Goal: Task Accomplishment & Management: Manage account settings

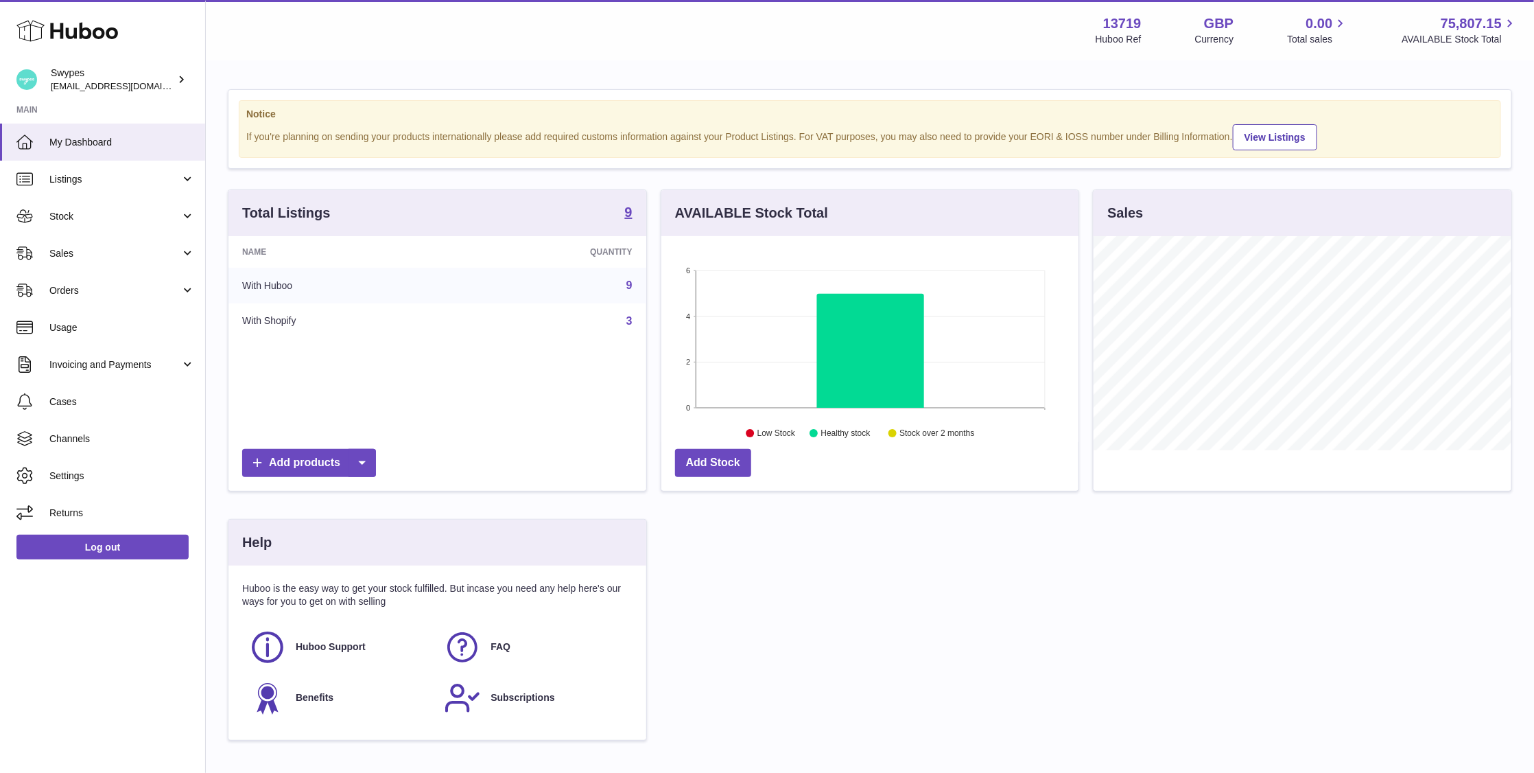
scroll to position [214, 418]
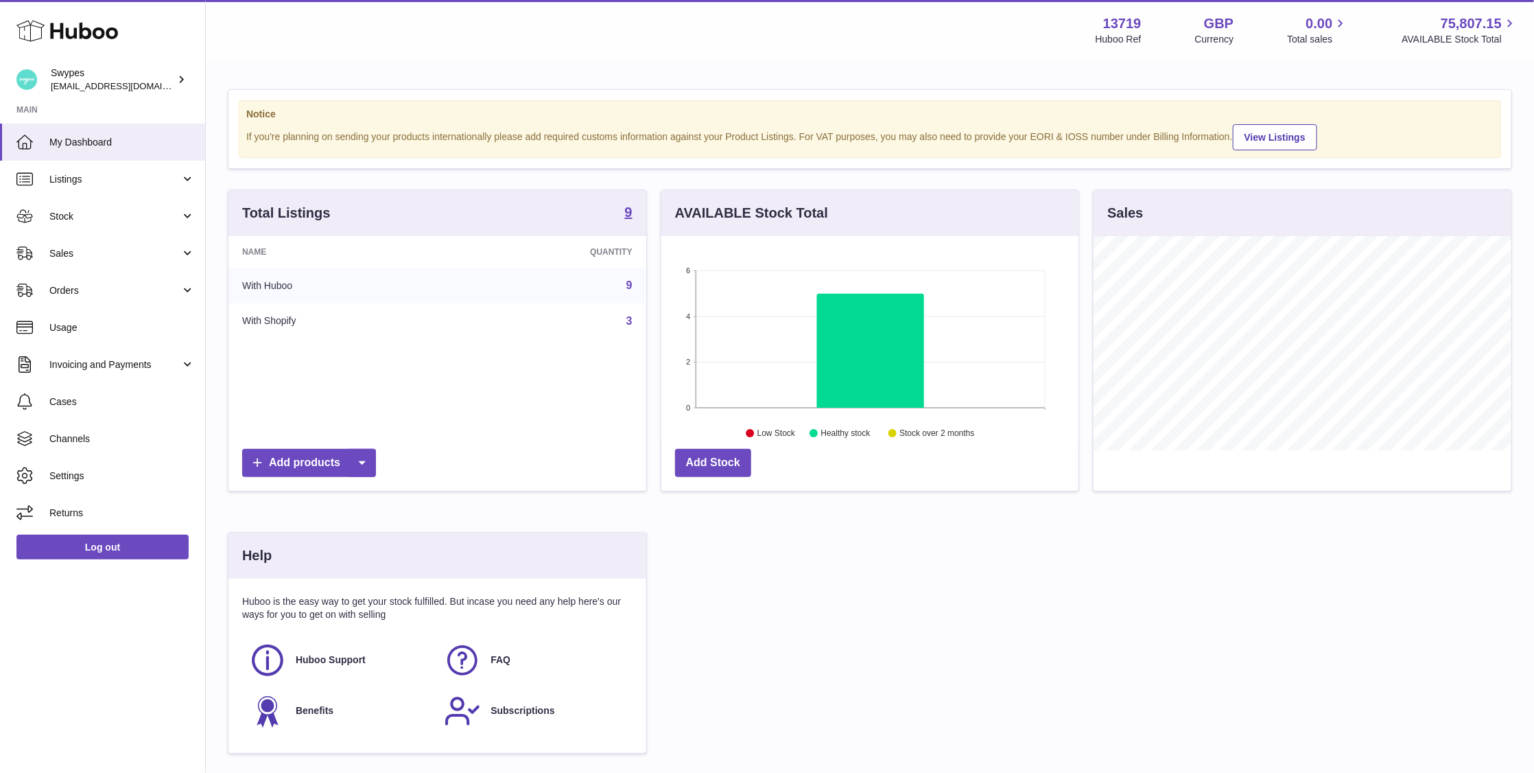
click at [1129, 23] on strong "13719" at bounding box center [1122, 23] width 38 height 19
copy strong "13719"
click at [105, 261] on link "Sales" at bounding box center [102, 253] width 205 height 37
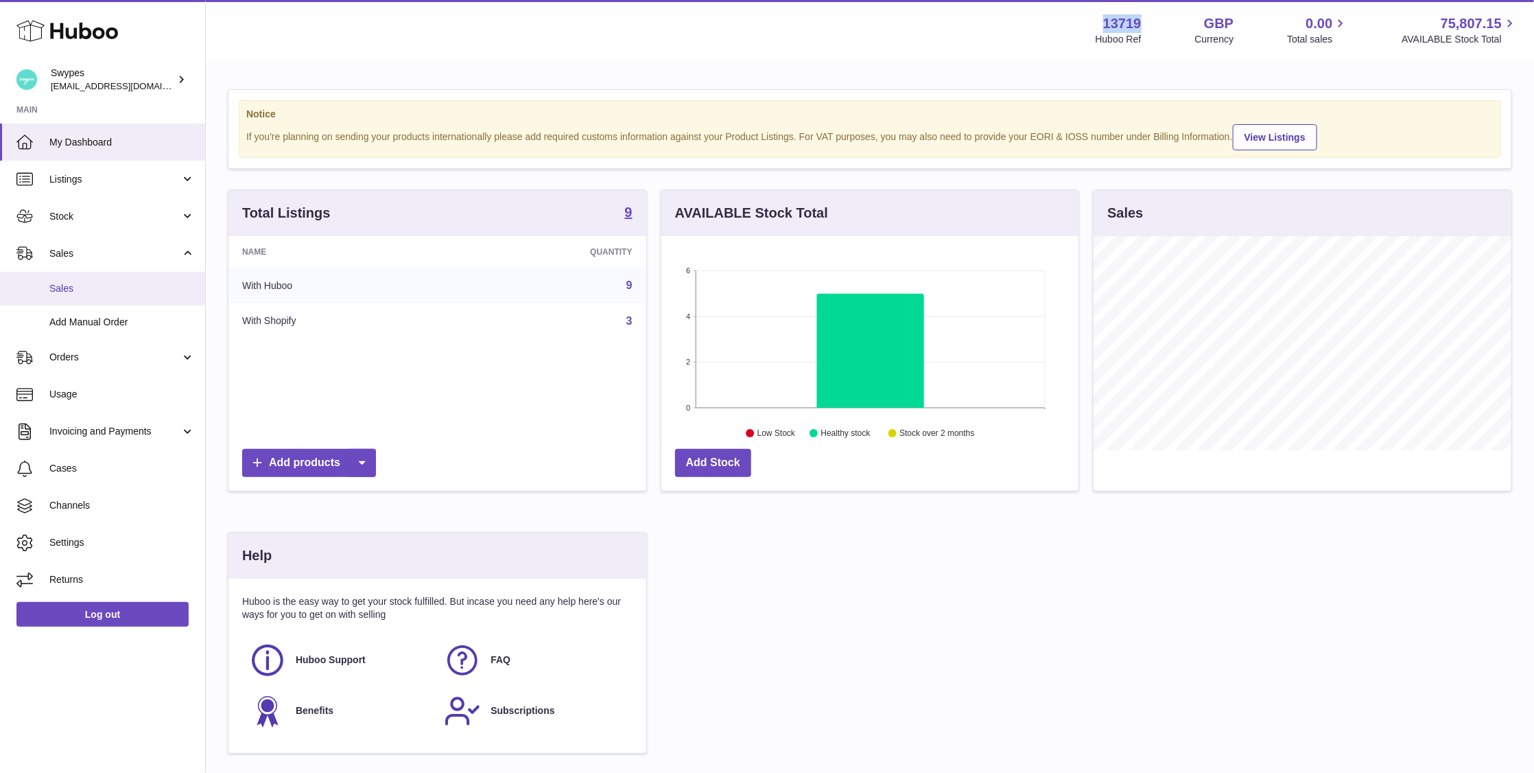
click at [100, 286] on span "Sales" at bounding box center [121, 288] width 145 height 13
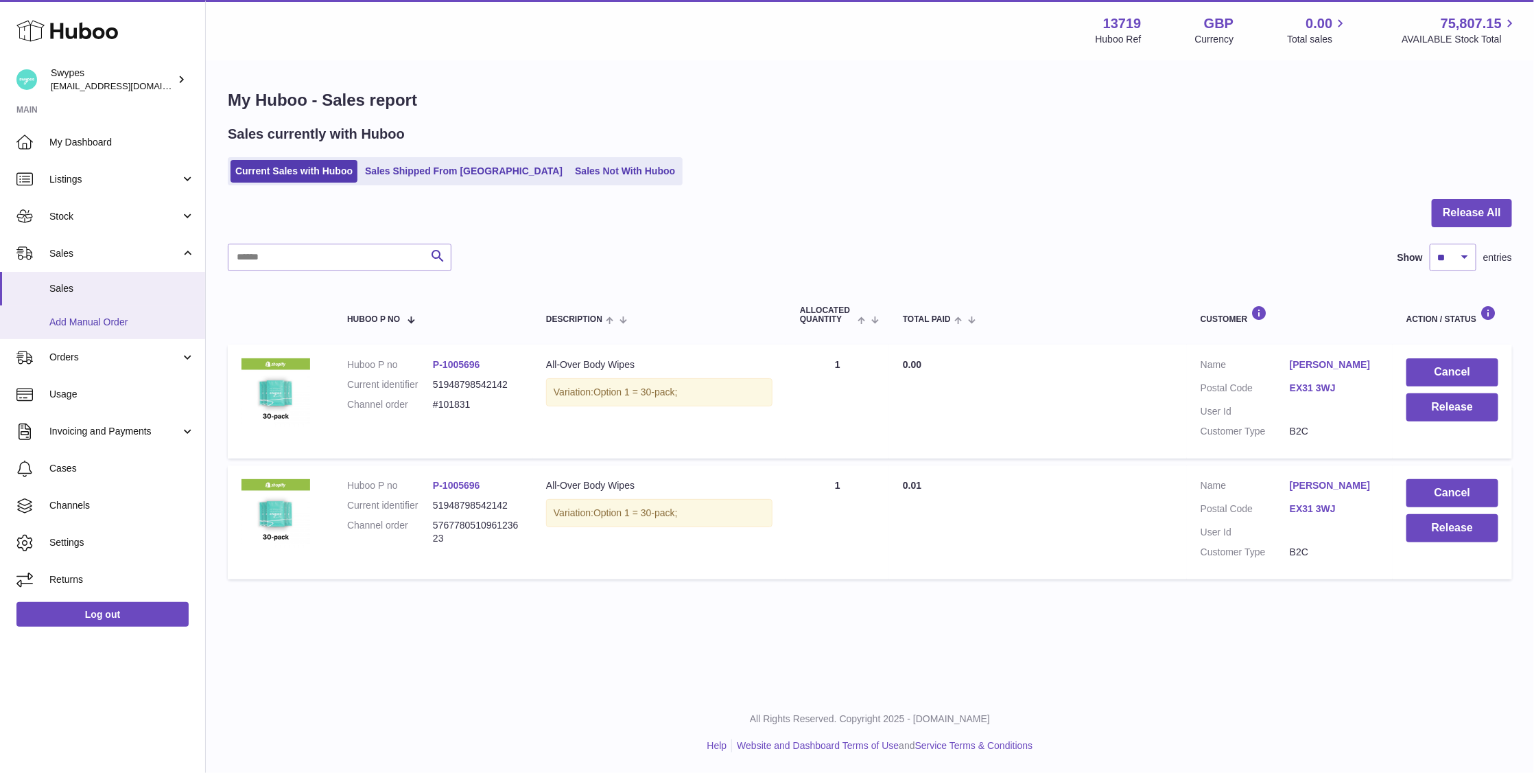
click at [140, 313] on link "Add Manual Order" at bounding box center [102, 322] width 205 height 34
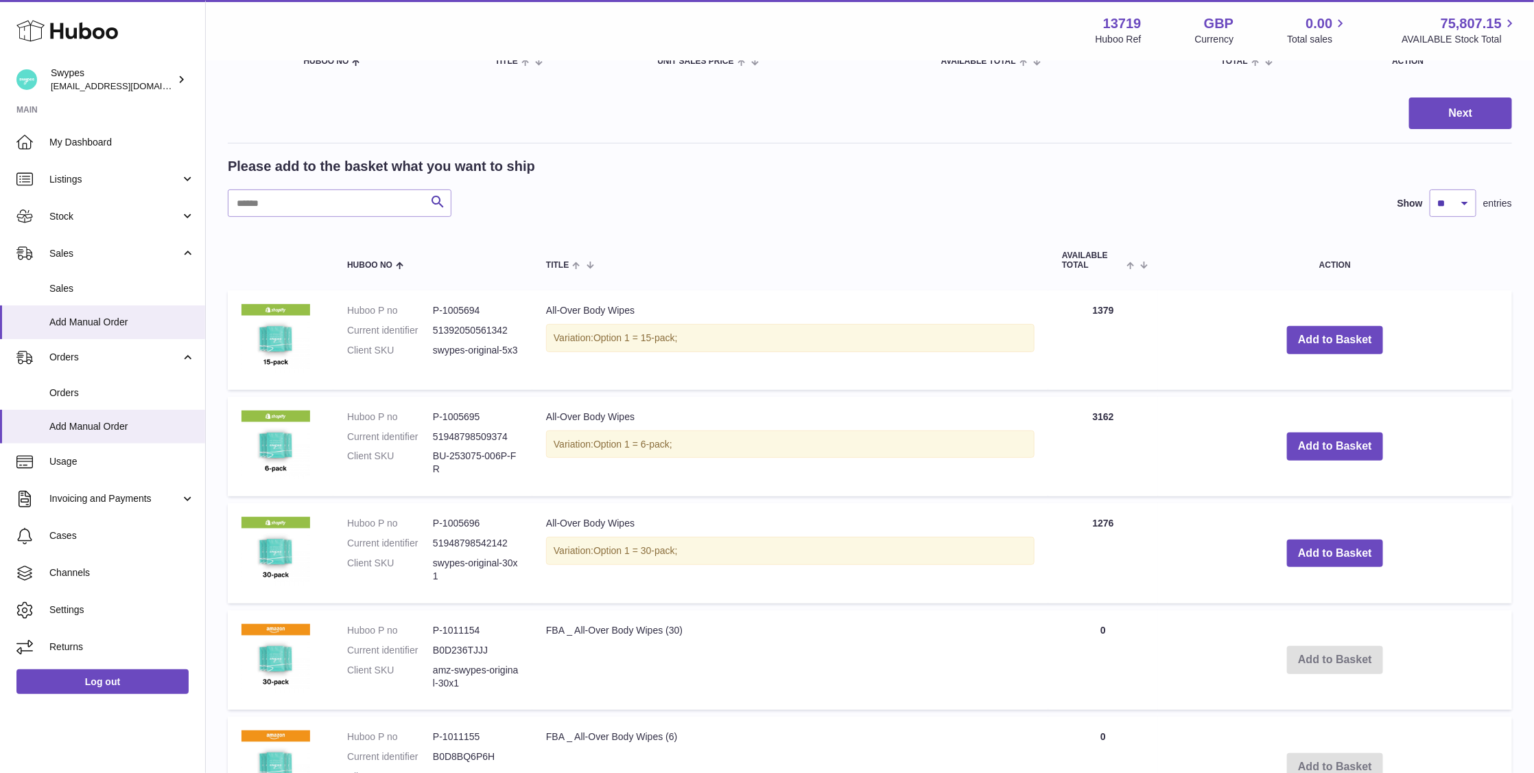
scroll to position [191, 0]
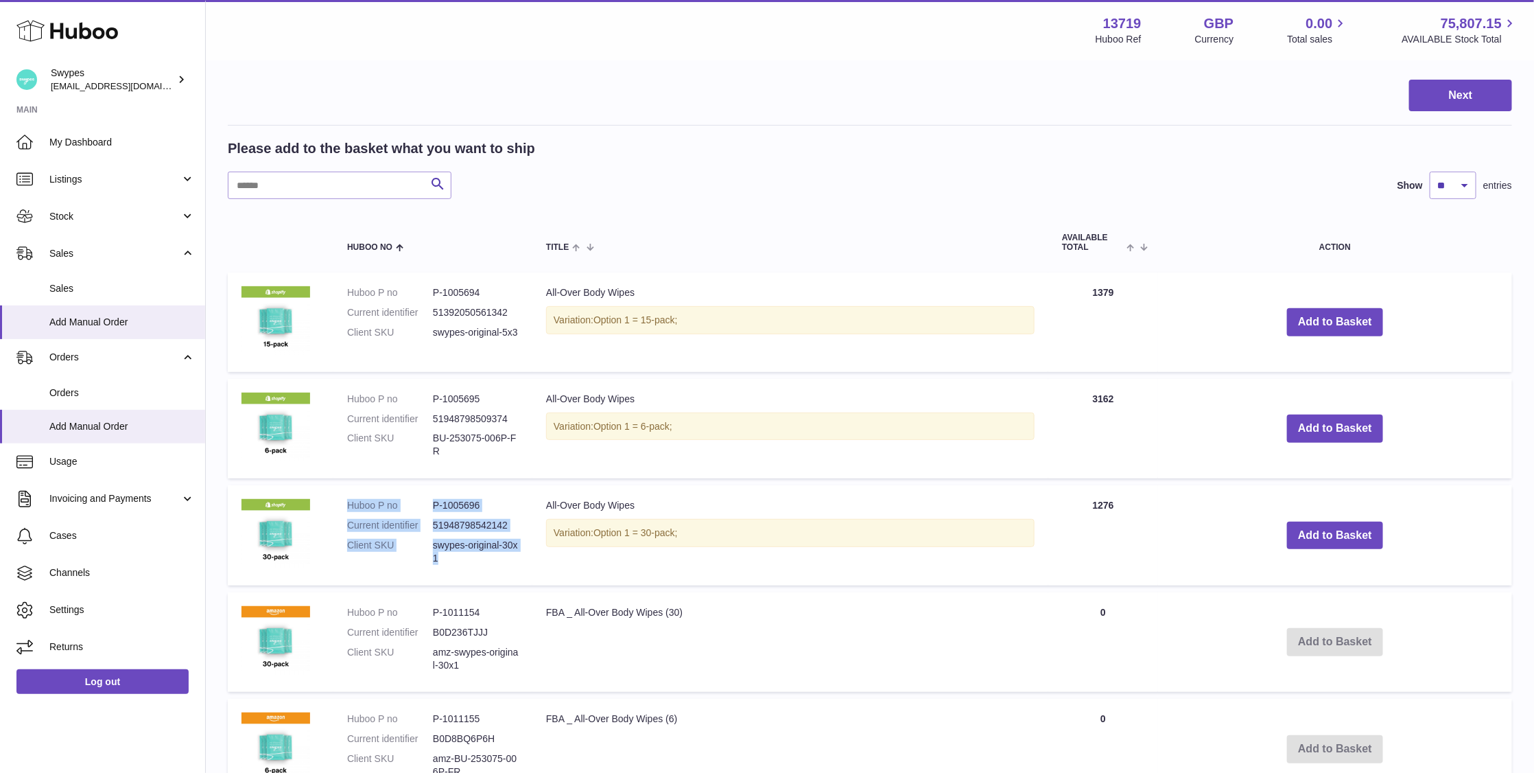
drag, startPoint x: 346, startPoint y: 505, endPoint x: 460, endPoint y: 568, distance: 130.8
click at [460, 568] on td "Huboo P no P-1005696 Current identifier 51948798542142 Client SKU swypes-origin…" at bounding box center [432, 535] width 199 height 100
copy dl "Huboo P no P-1005696 Current identifier 51948798542142 Client SKU swypes-origin…"
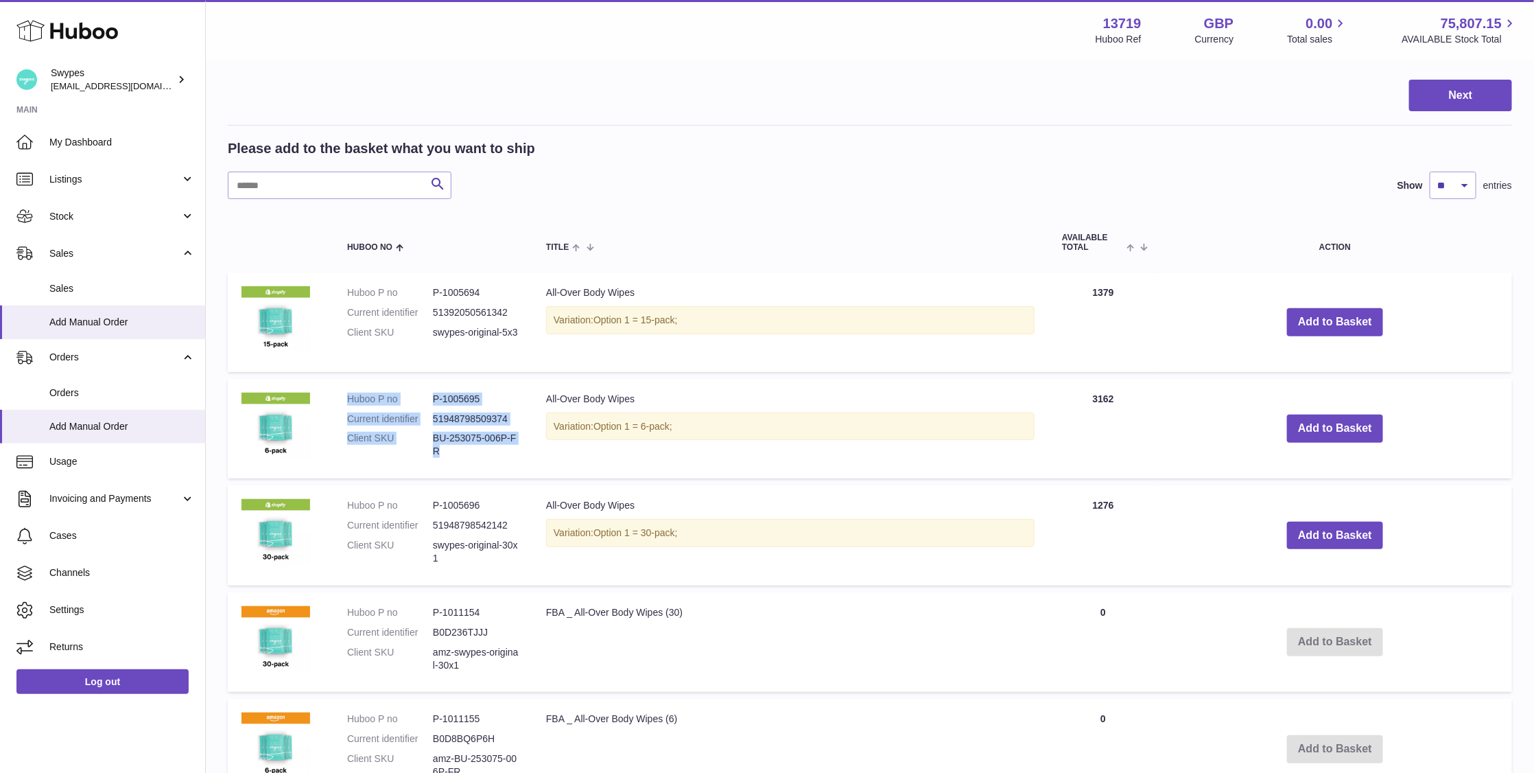
drag, startPoint x: 346, startPoint y: 399, endPoint x: 462, endPoint y: 445, distance: 125.0
click at [462, 445] on dl "Huboo P no P-1005695 Current identifier 51948798509374 Client SKU BU-253075-006…" at bounding box center [433, 428] width 172 height 73
copy dl "Huboo P no P-1005695 Current identifier 51948798509374 Client SKU BU-253075-006…"
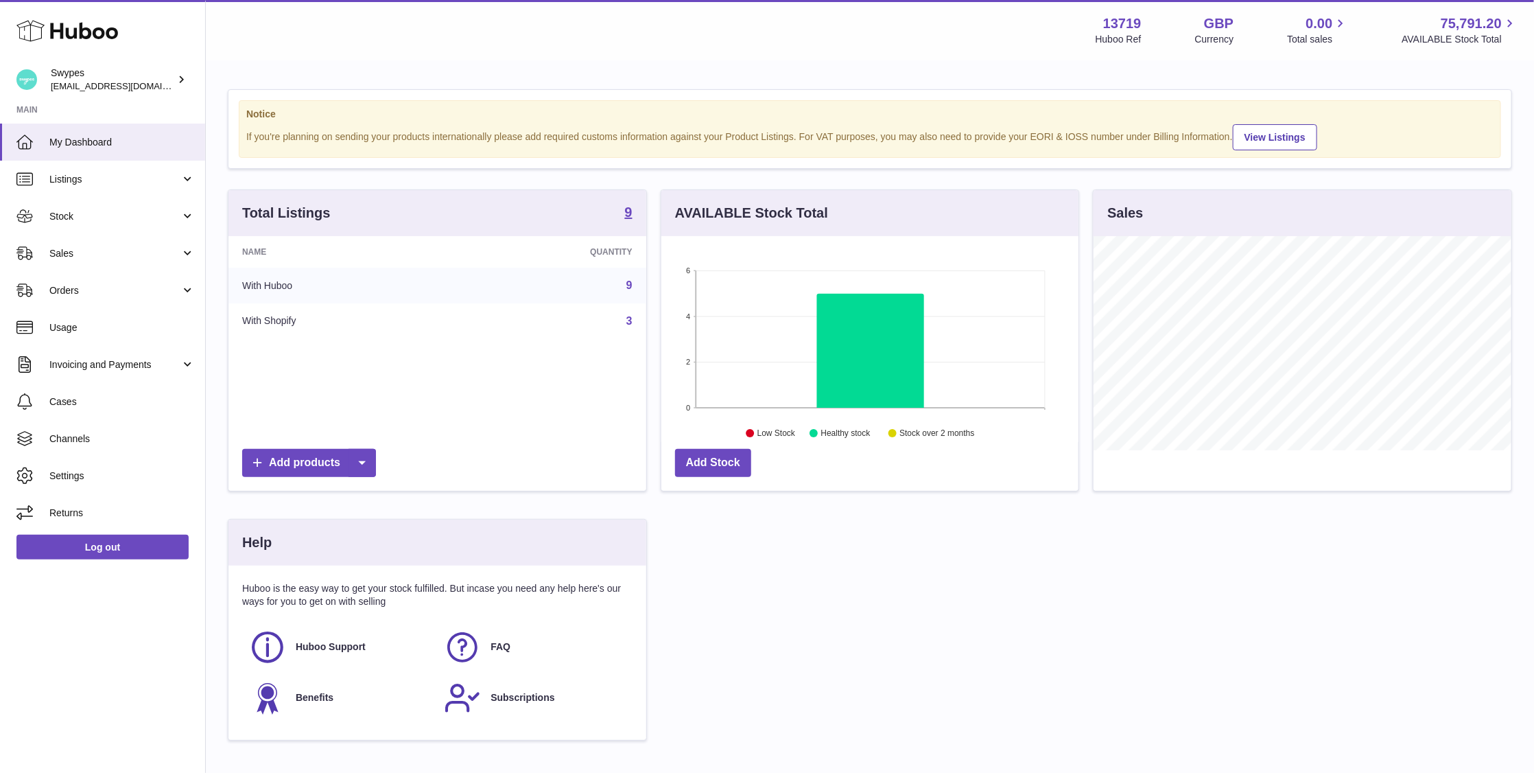
scroll to position [214, 418]
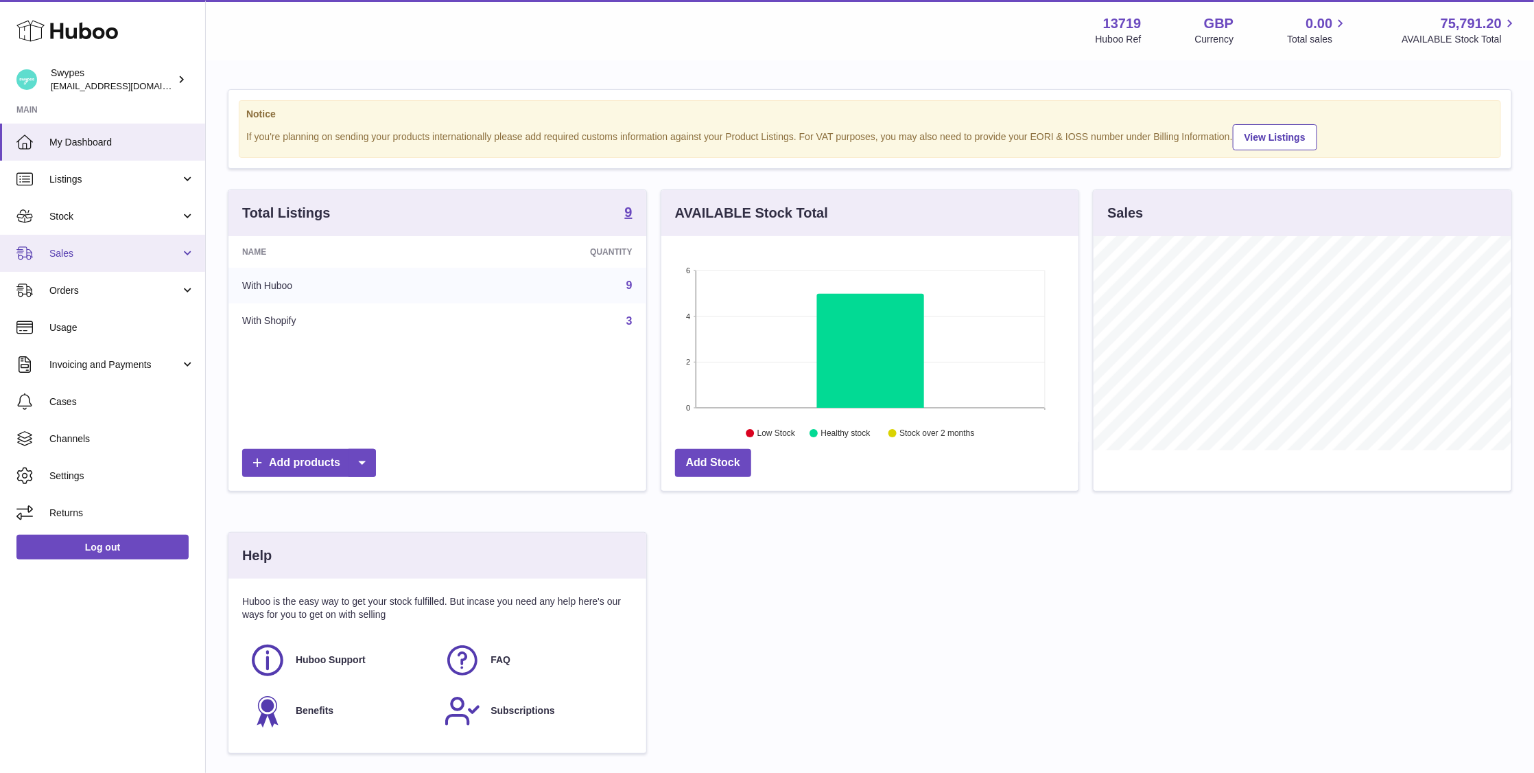
click at [112, 258] on span "Sales" at bounding box center [114, 253] width 131 height 13
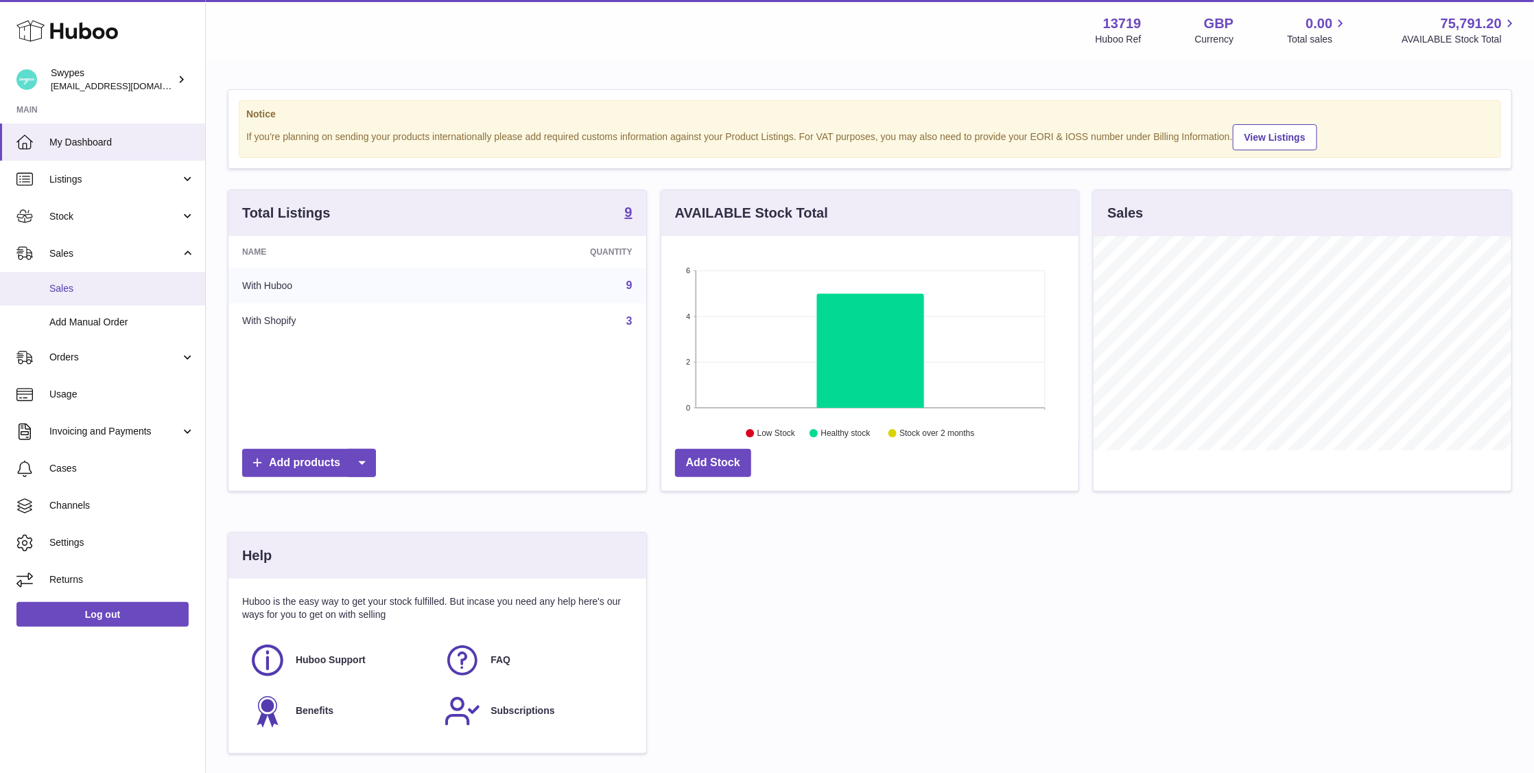
click at [112, 275] on link "Sales" at bounding box center [102, 289] width 205 height 34
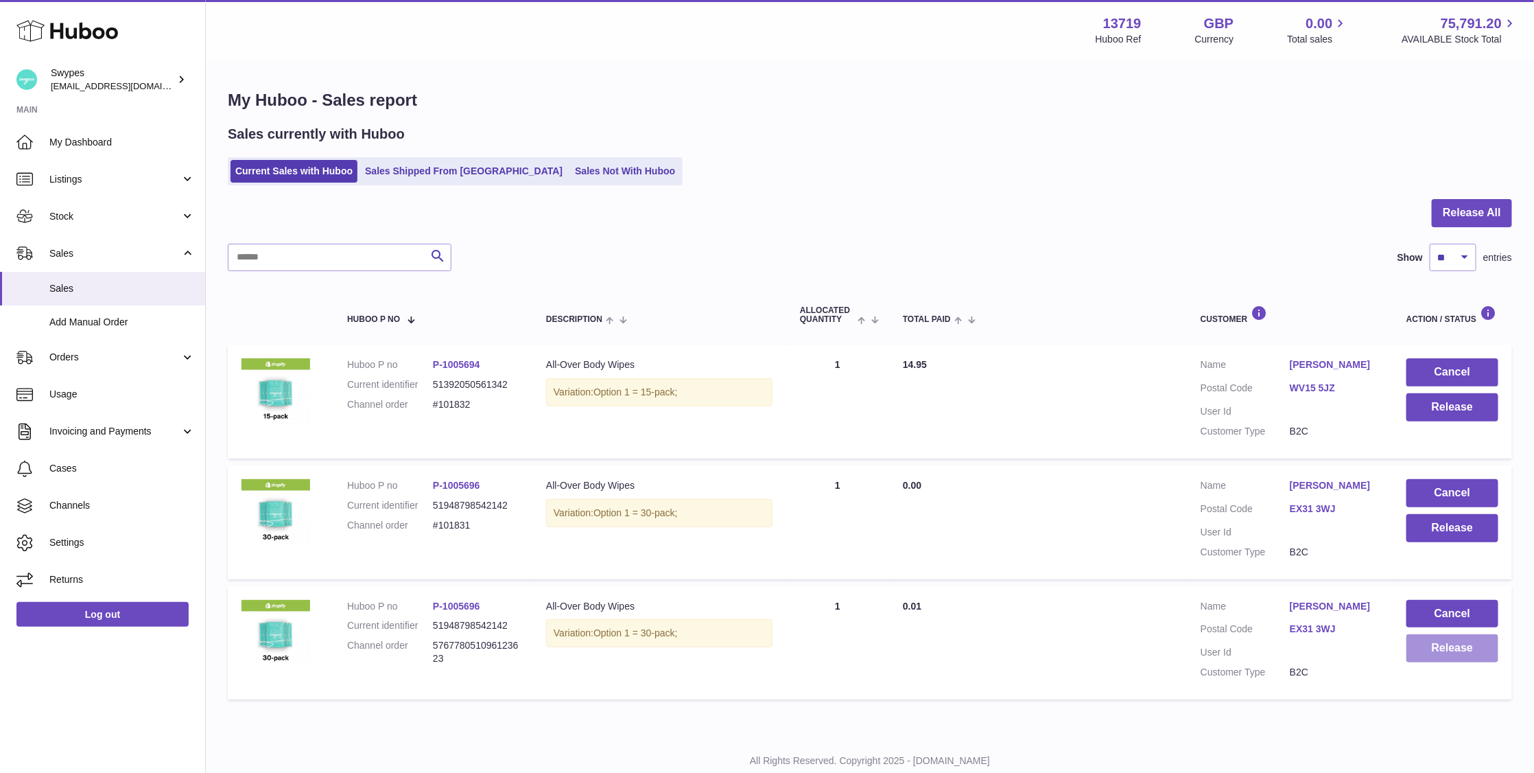
click at [1441, 659] on button "Release" at bounding box center [1453, 648] width 92 height 28
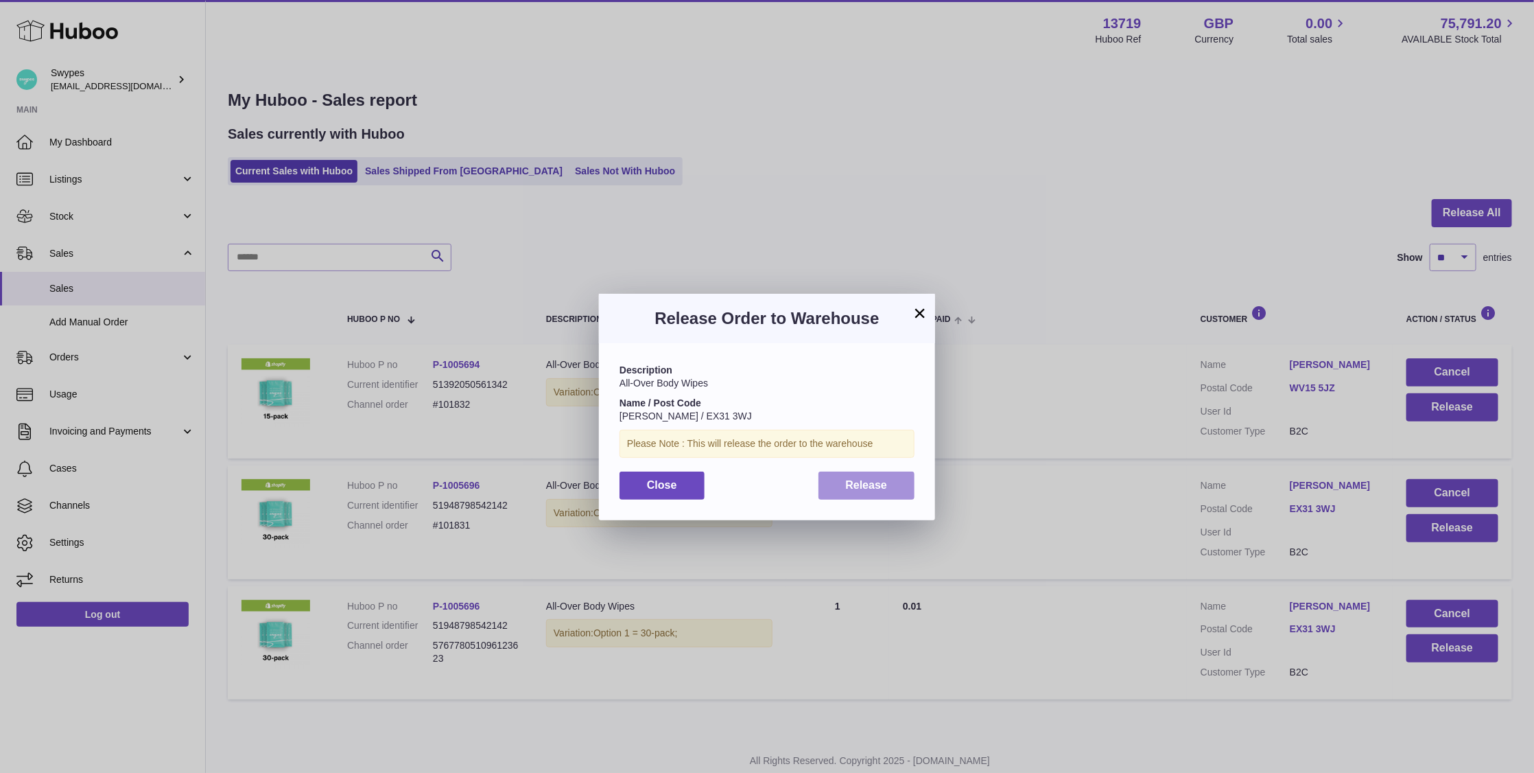
click at [865, 493] on button "Release" at bounding box center [867, 485] width 97 height 28
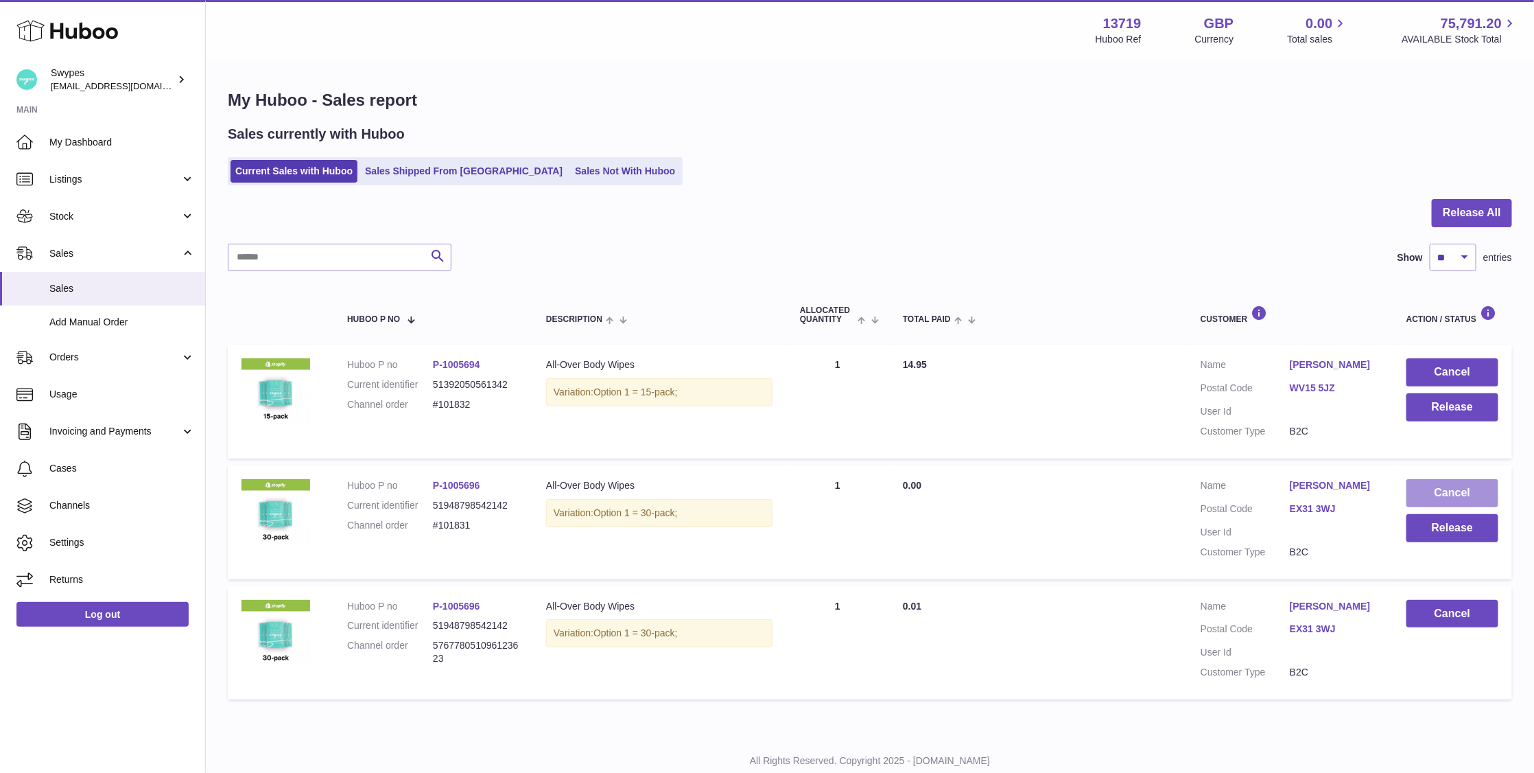
click at [1444, 493] on button "Cancel" at bounding box center [1453, 493] width 92 height 28
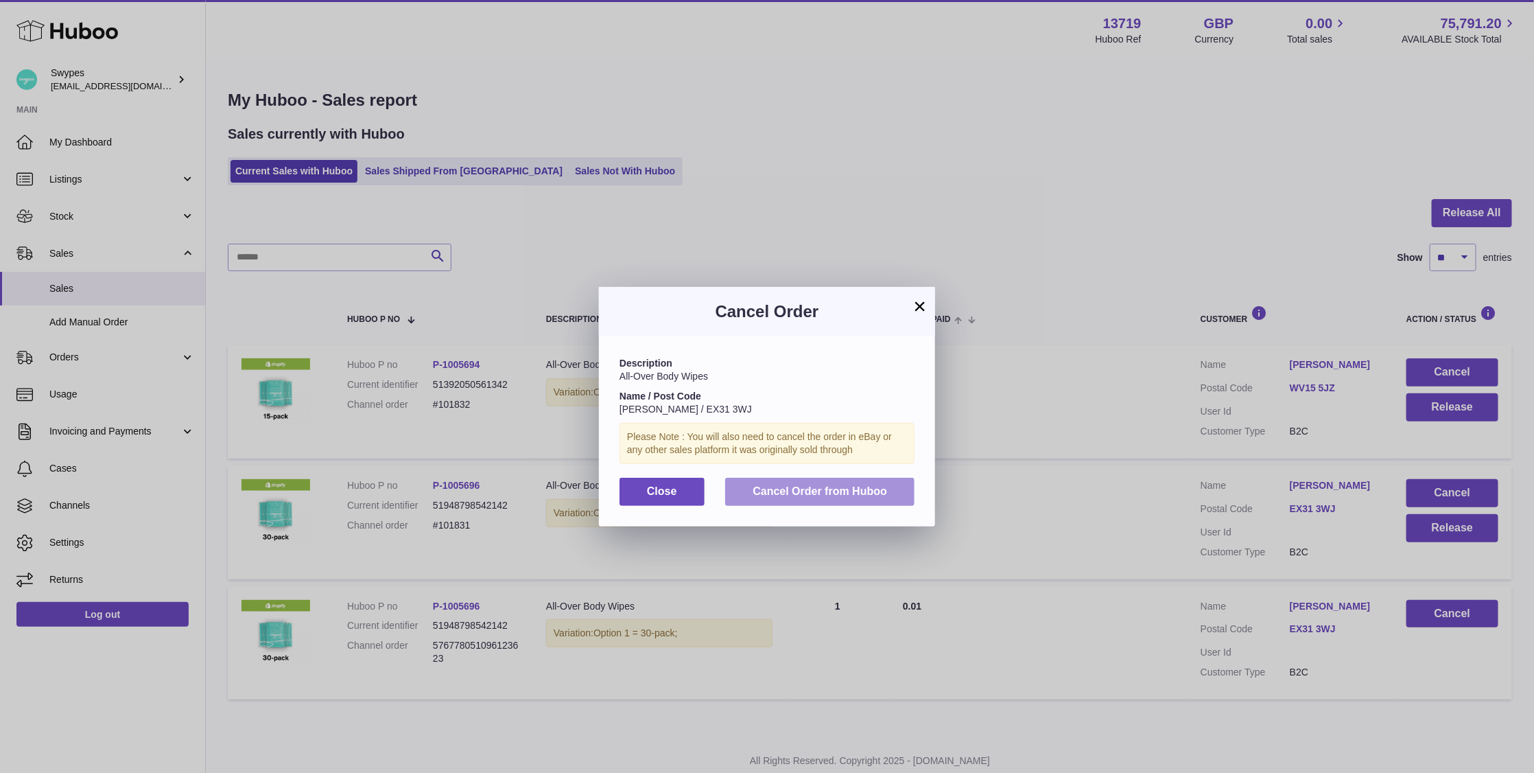
click at [860, 486] on span "Cancel Order from Huboo" at bounding box center [820, 491] width 134 height 12
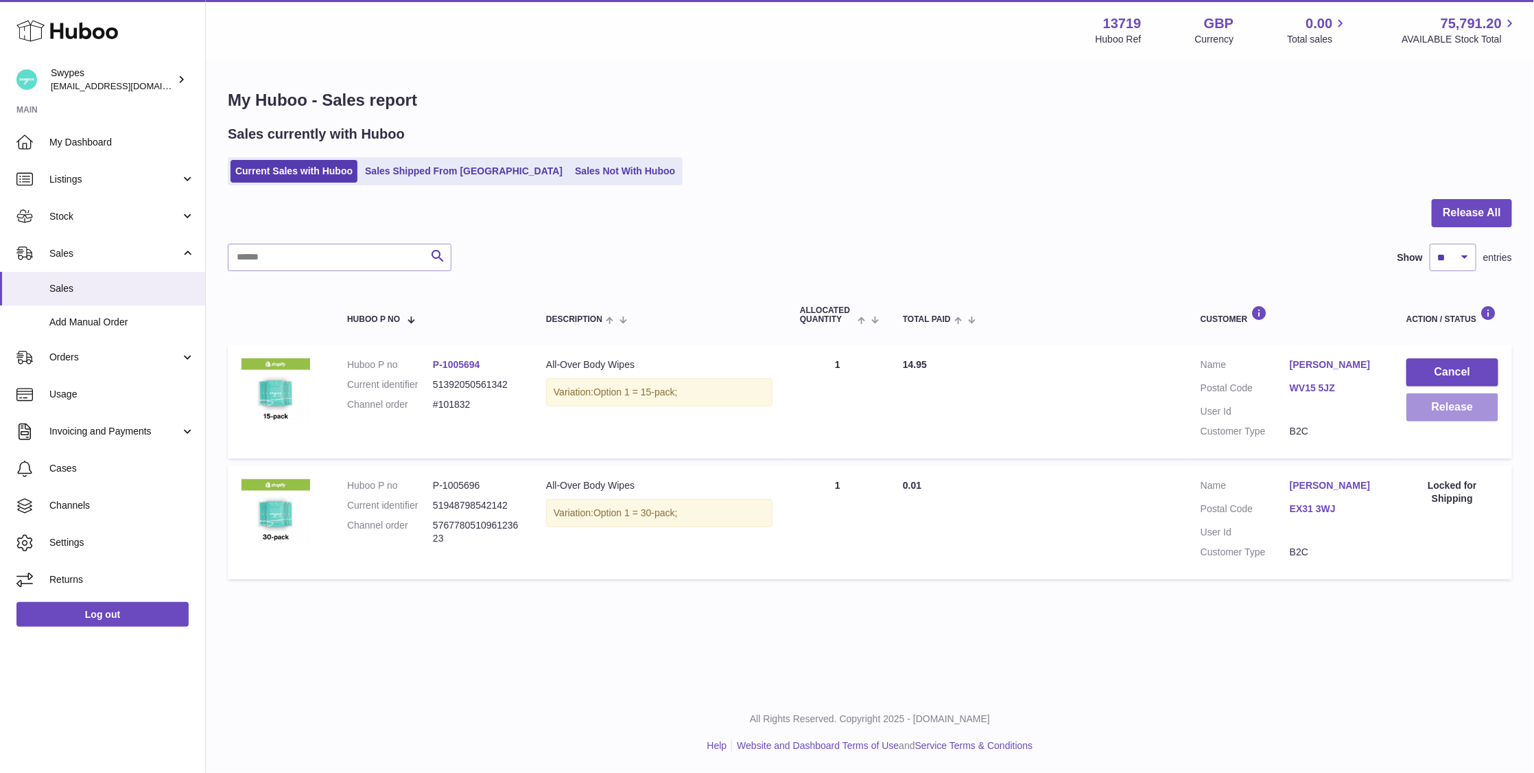
click at [1443, 415] on button "Release" at bounding box center [1453, 407] width 92 height 28
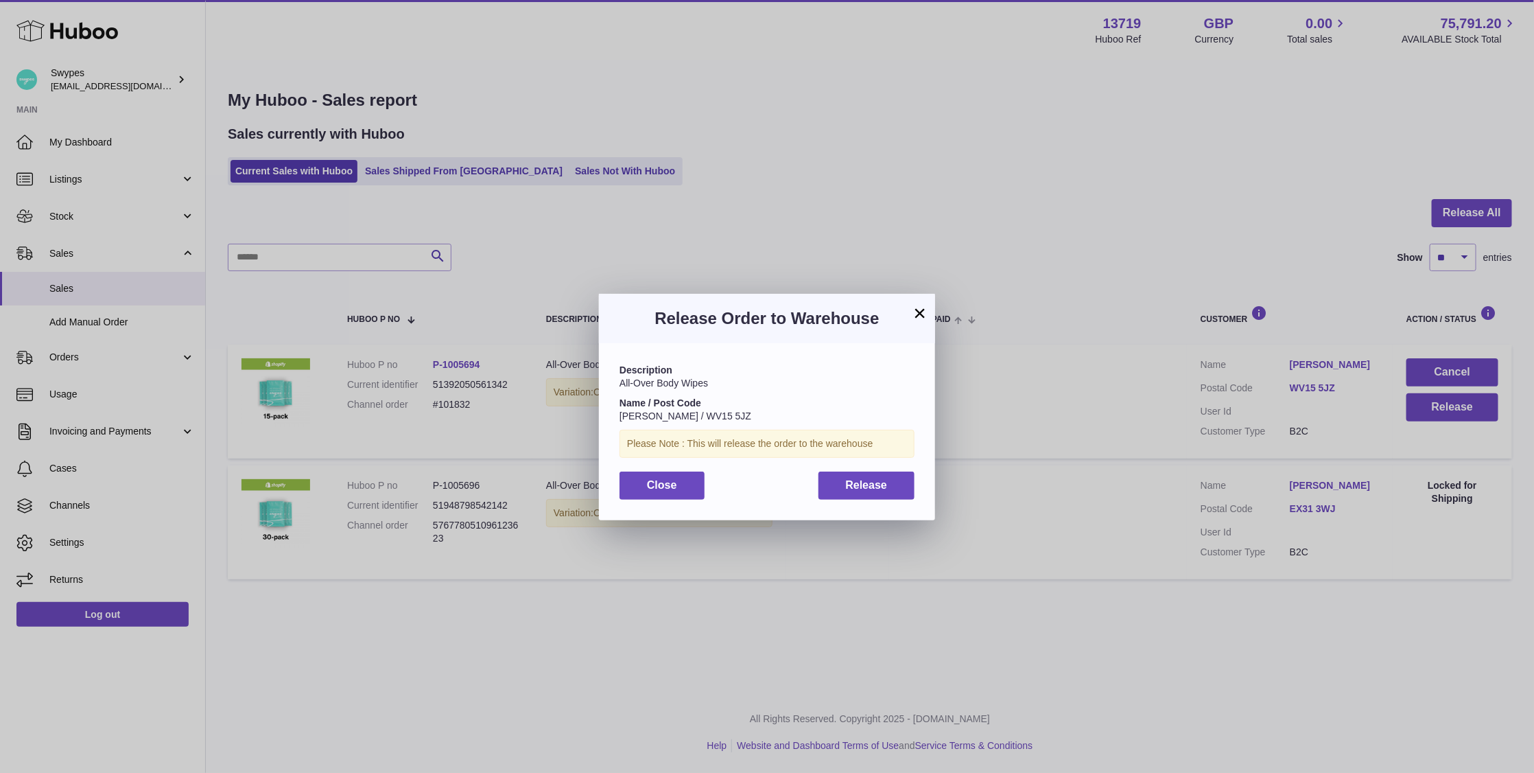
click at [883, 501] on div "Description All-Over Body Wipes Name / Post Code Susanne Seymour / WV15 5JZ Ple…" at bounding box center [767, 431] width 336 height 176
click at [883, 485] on span "Release" at bounding box center [867, 485] width 42 height 12
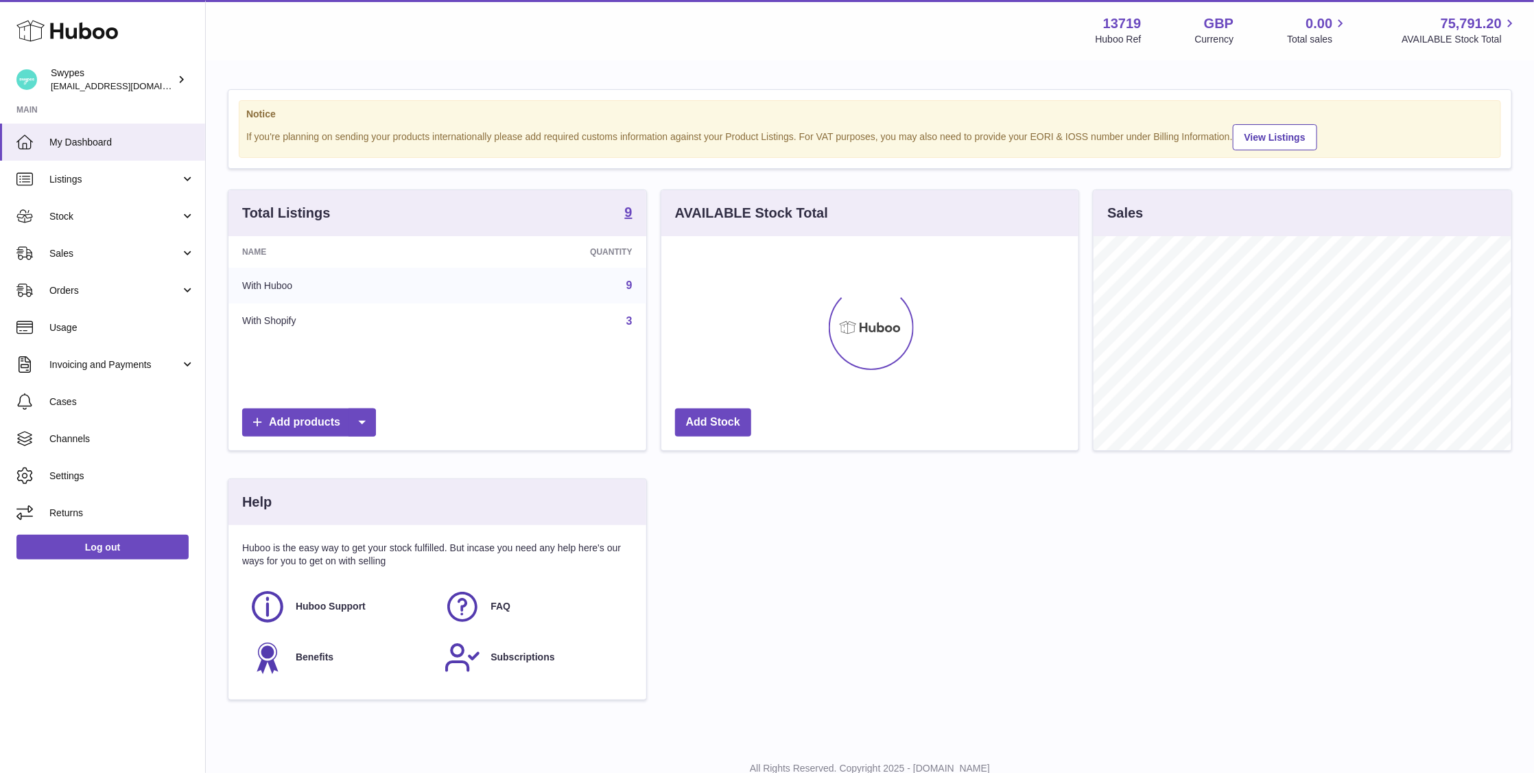
scroll to position [214, 418]
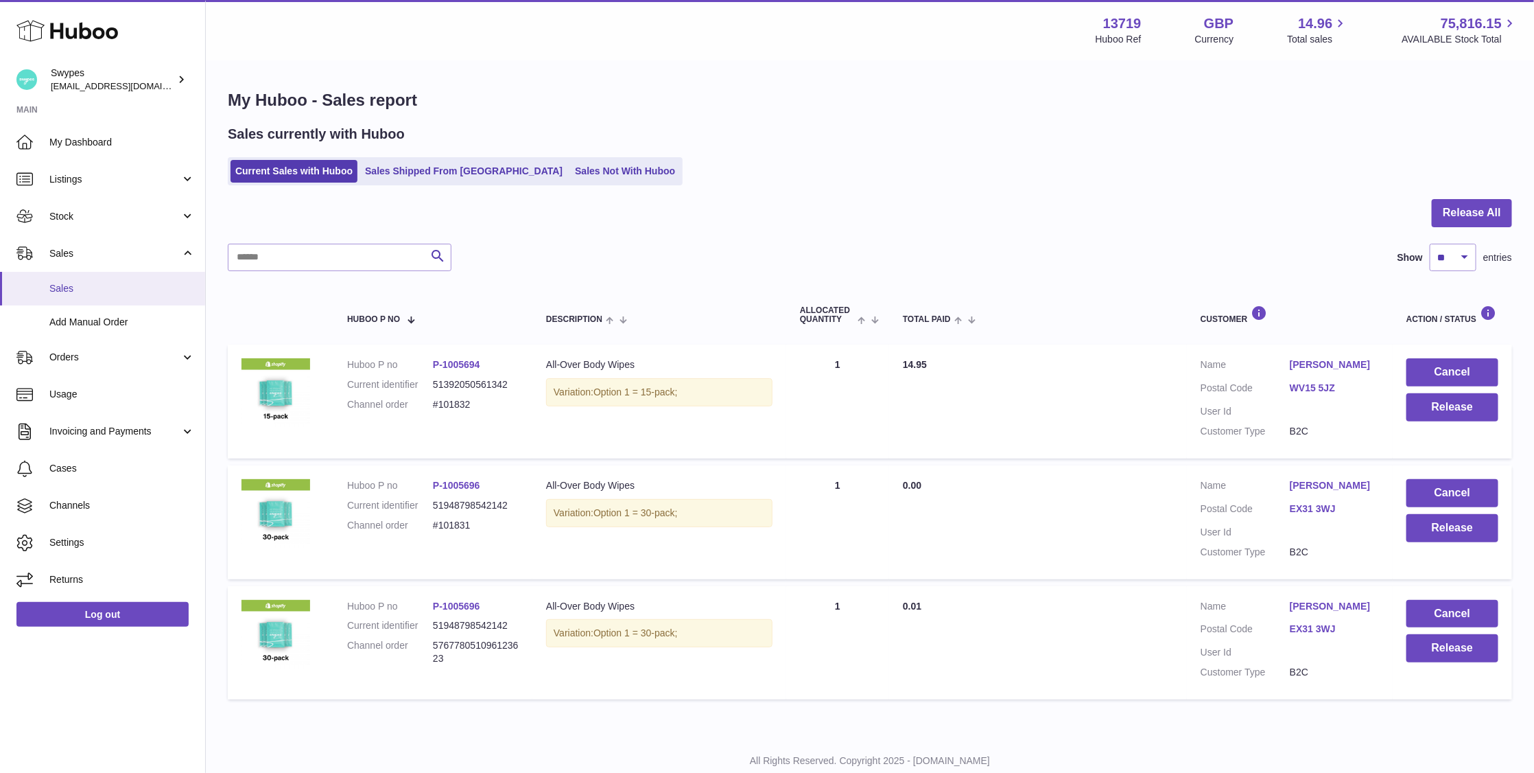
click at [157, 279] on link "Sales" at bounding box center [102, 289] width 205 height 34
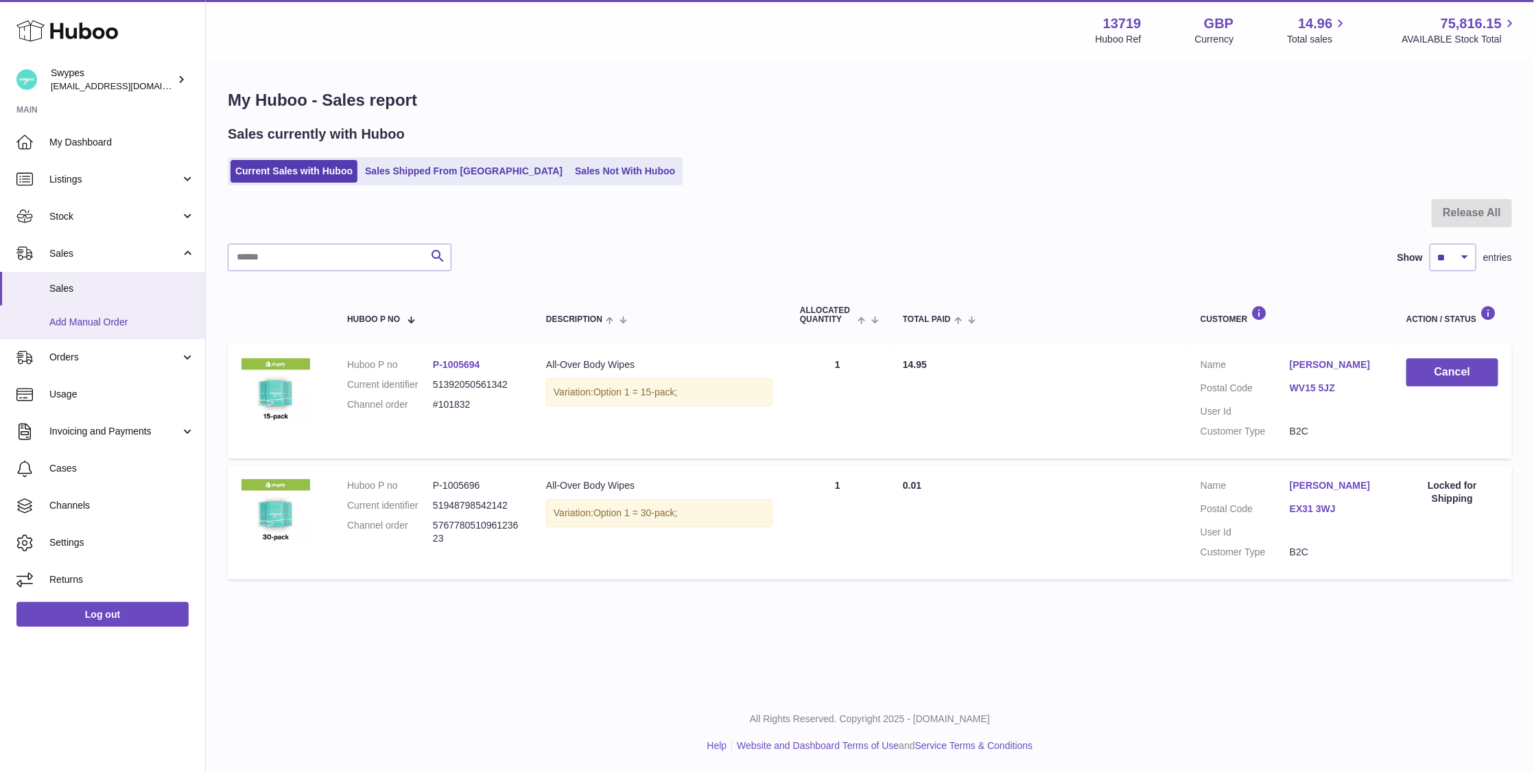
click at [139, 320] on span "Add Manual Order" at bounding box center [121, 322] width 145 height 13
